Goal: Task Accomplishment & Management: Complete application form

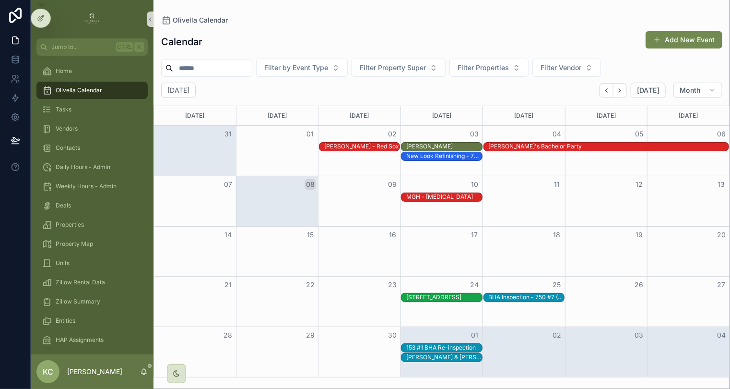
click at [349, 180] on div "09" at bounding box center [359, 184] width 82 height 16
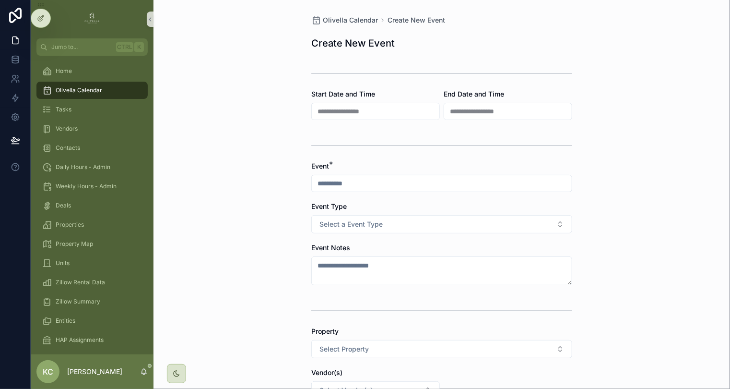
drag, startPoint x: 359, startPoint y: 164, endPoint x: 361, endPoint y: 173, distance: 8.8
click at [360, 166] on div "Event *" at bounding box center [441, 166] width 261 height 10
click at [363, 178] on input "scrollable content" at bounding box center [442, 183] width 260 height 13
type input "**********"
click at [417, 226] on button "Select a Event Type" at bounding box center [441, 224] width 261 height 18
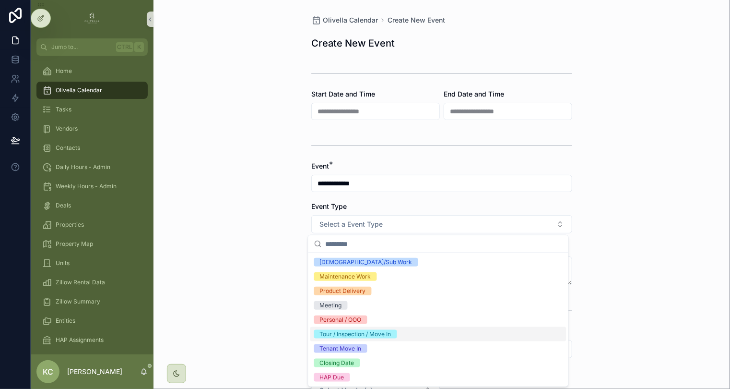
click at [385, 333] on div "Tour / Inspection / Move In" at bounding box center [355, 334] width 71 height 9
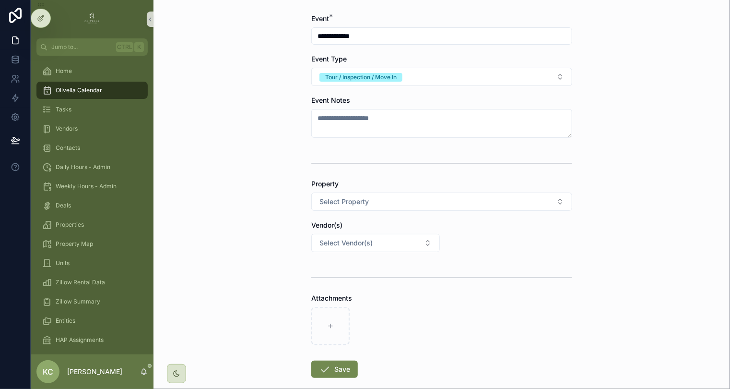
scroll to position [192, 0]
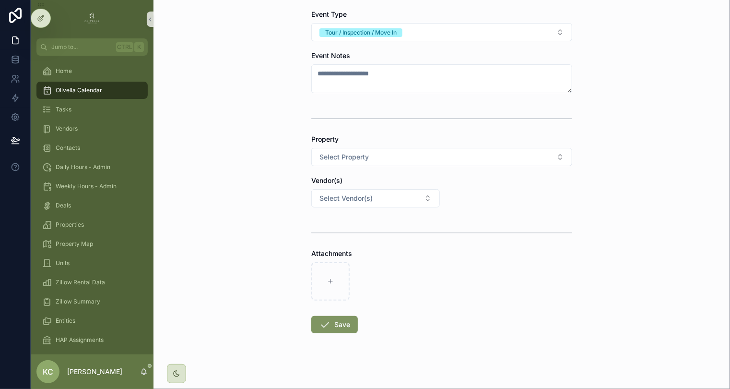
click at [339, 319] on button "Save" at bounding box center [334, 324] width 47 height 17
